Goal: Find contact information: Find contact information

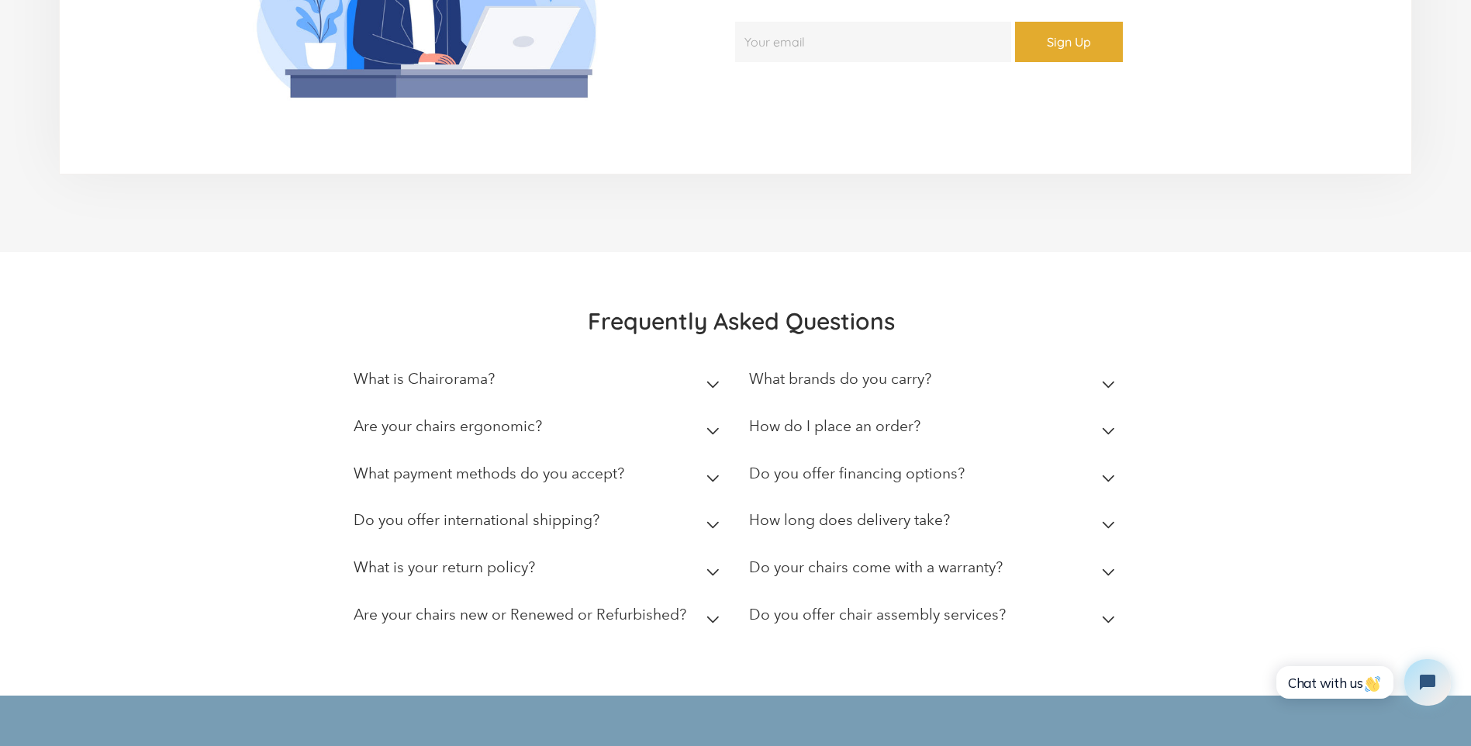
scroll to position [4265, 0]
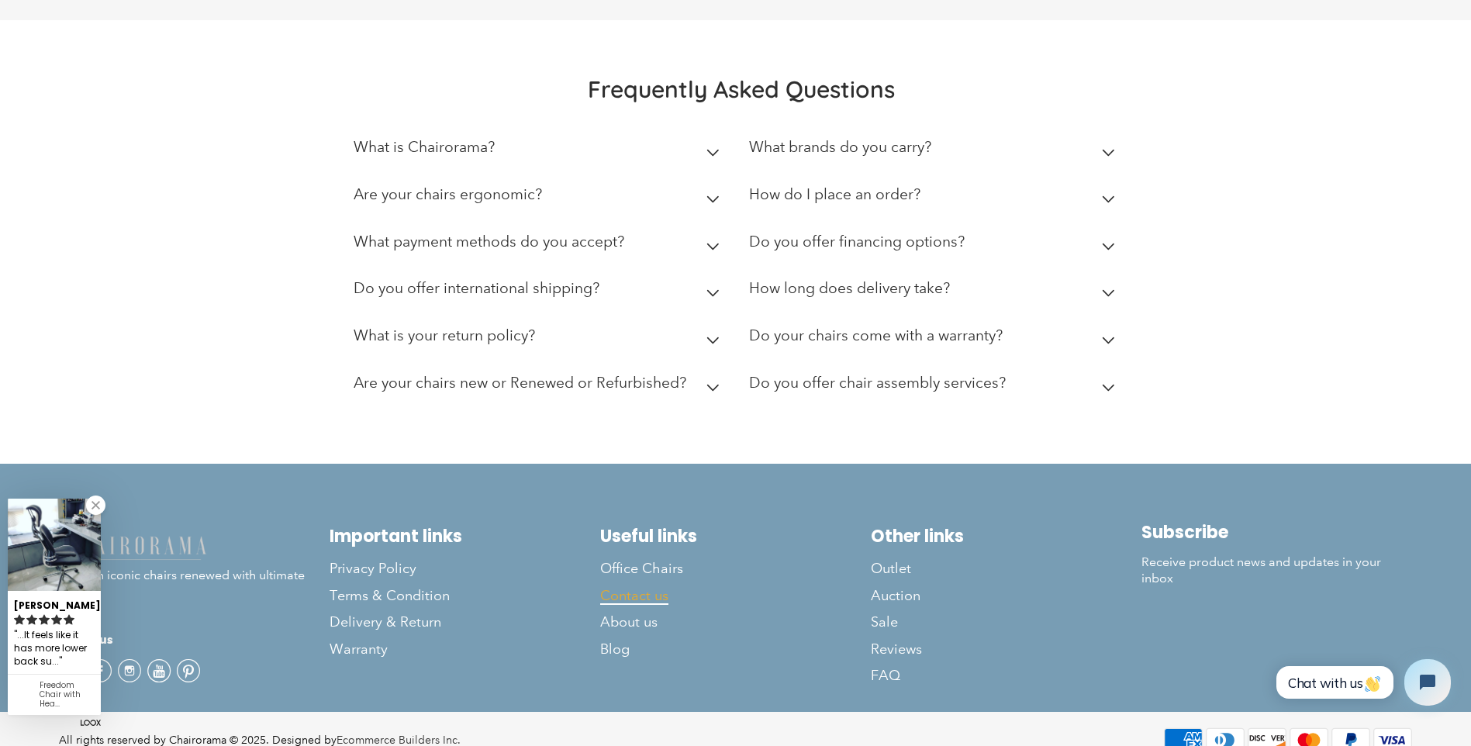
click at [631, 587] on span "Contact us" at bounding box center [634, 596] width 68 height 18
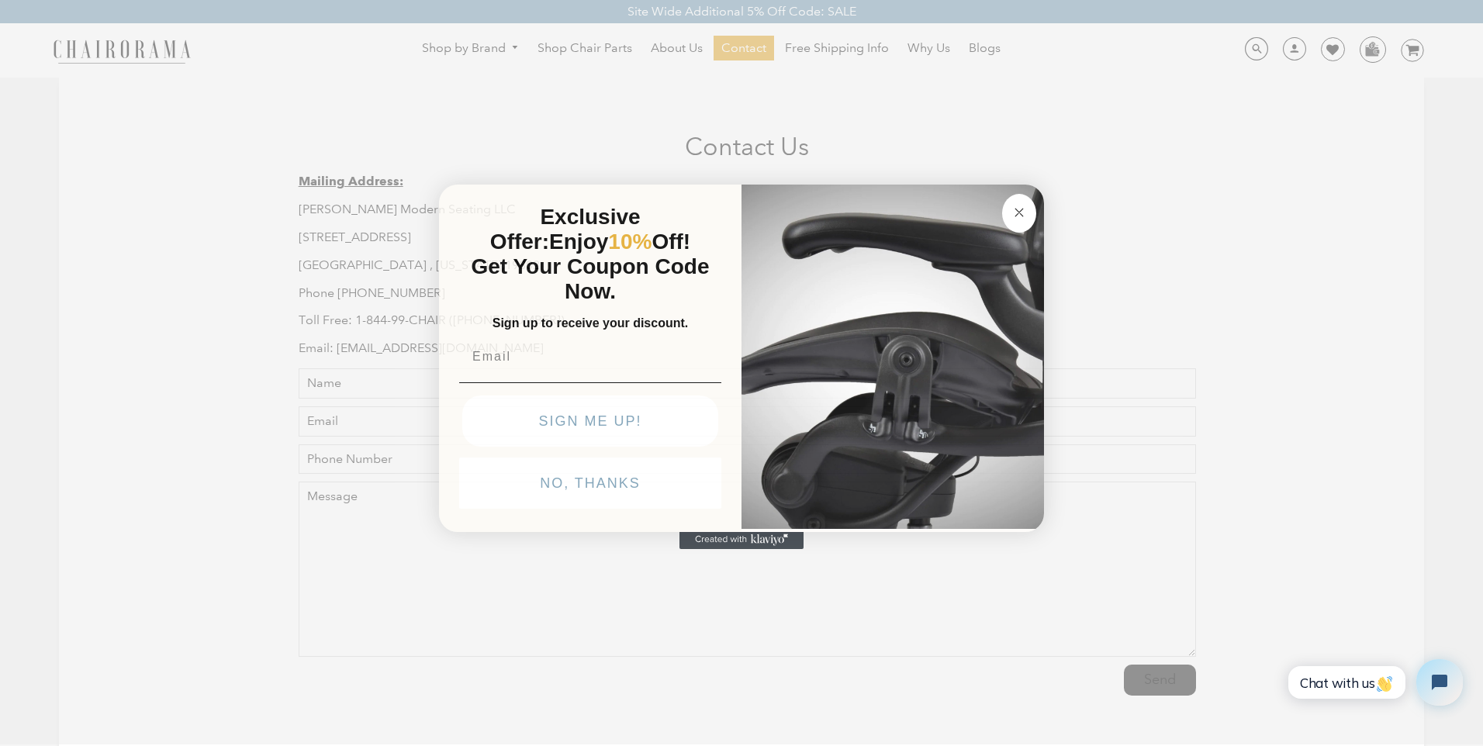
click at [1017, 213] on circle "Close dialog" at bounding box center [1020, 213] width 18 height 18
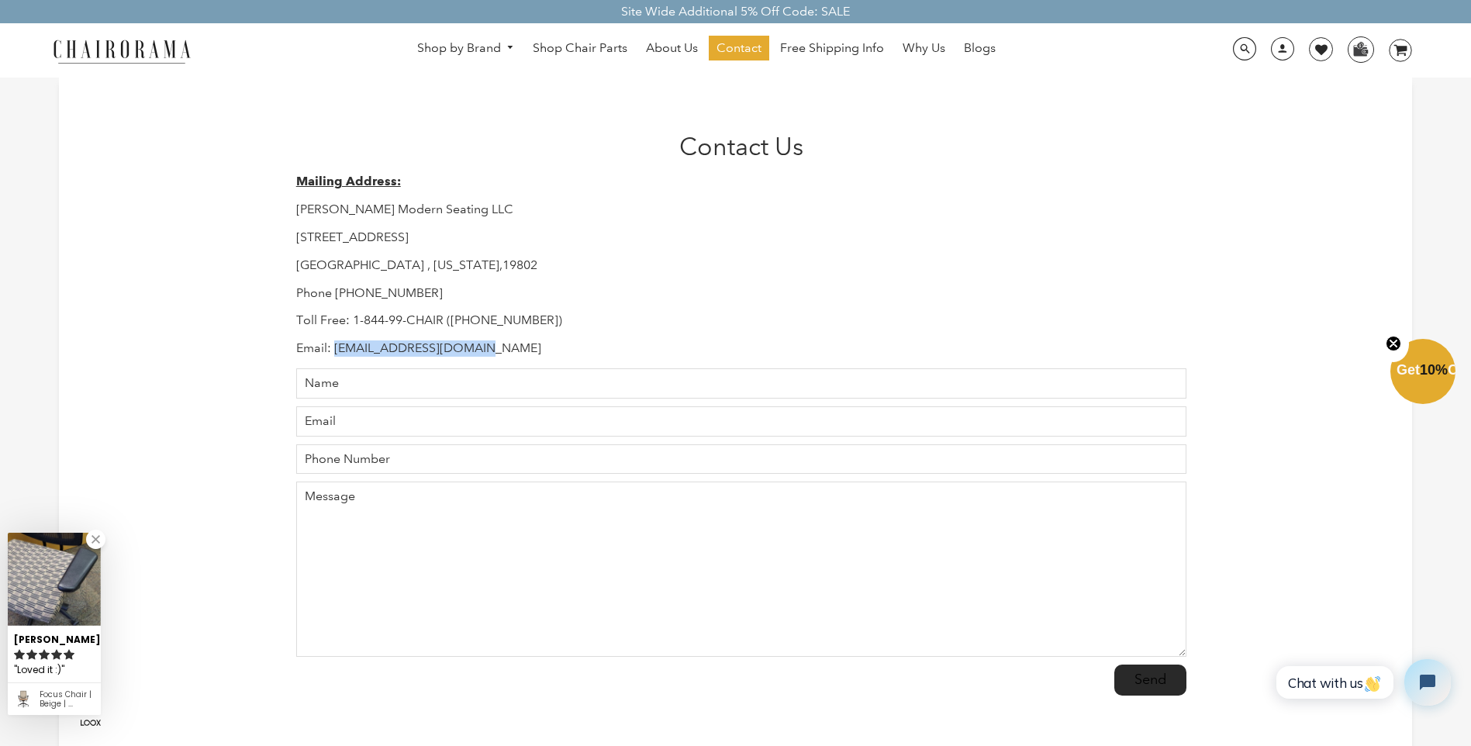
drag, startPoint x: 498, startPoint y: 351, endPoint x: 333, endPoint y: 351, distance: 165.2
click at [333, 351] on p "Email: [EMAIL_ADDRESS][DOMAIN_NAME]" at bounding box center [741, 348] width 890 height 16
copy p "[EMAIL_ADDRESS][DOMAIN_NAME]"
